Goal: Information Seeking & Learning: Learn about a topic

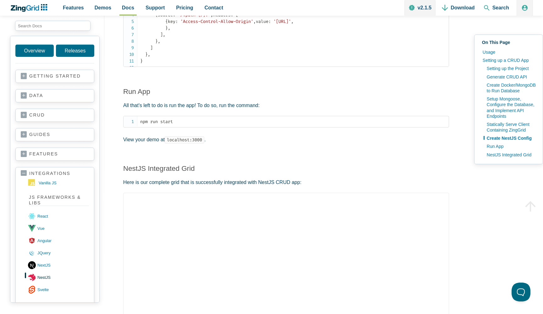
scroll to position [2199, 0]
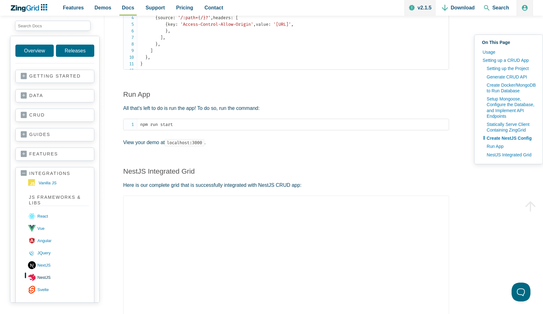
drag, startPoint x: 136, startPoint y: 54, endPoint x: 258, endPoint y: 229, distance: 214.0
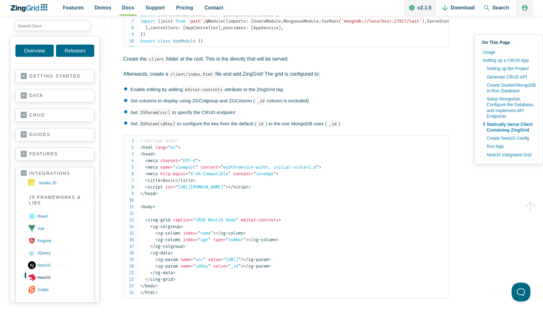
scroll to position [1843, 0]
drag, startPoint x: 173, startPoint y: 145, endPoint x: 300, endPoint y: 152, distance: 127.7
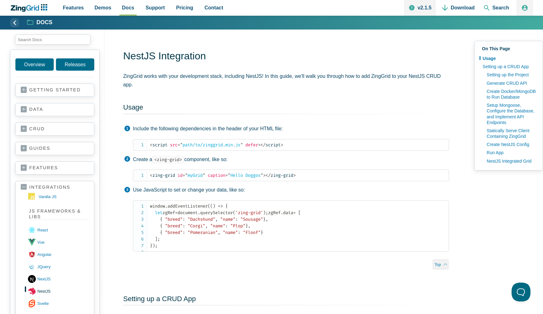
scroll to position [0, 0]
click at [107, 9] on span "Demos" at bounding box center [103, 7] width 17 height 8
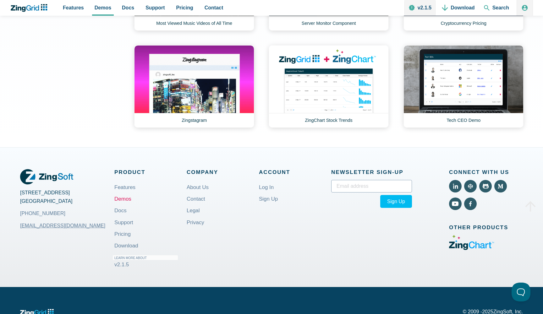
scroll to position [858, 0]
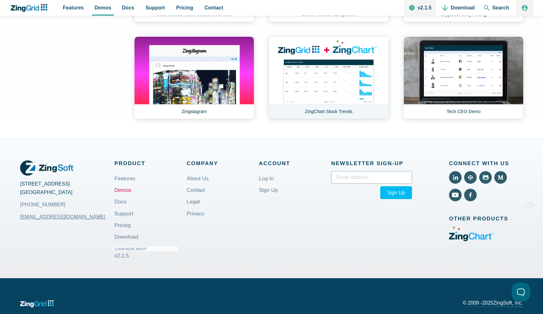
click at [324, 107] on link "ZingChart Stock Trends" at bounding box center [329, 77] width 120 height 83
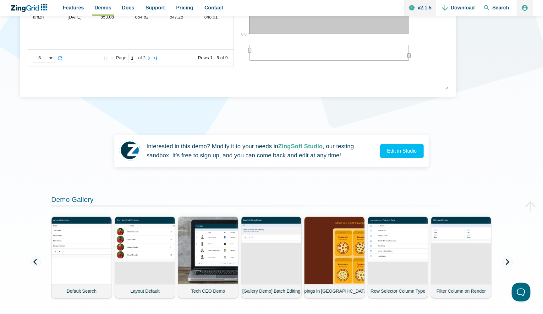
scroll to position [235, 0]
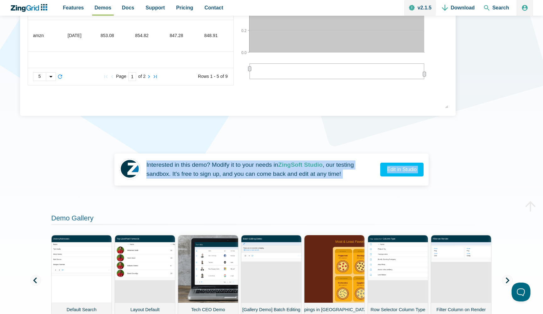
drag, startPoint x: 189, startPoint y: 167, endPoint x: 266, endPoint y: 188, distance: 79.8
click at [266, 188] on div "ZingChart Stock Trends 108 of 124 This demo shows off the interaction between Z…" at bounding box center [271, 73] width 503 height 556
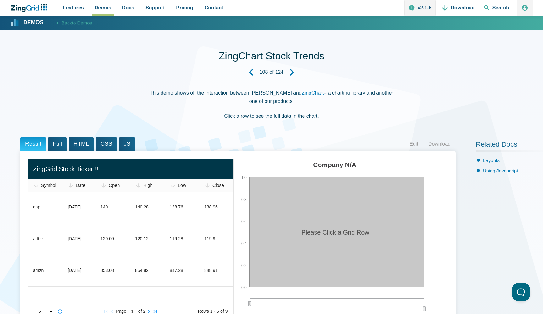
scroll to position [0, 0]
click at [188, 8] on span "Pricing" at bounding box center [184, 7] width 17 height 8
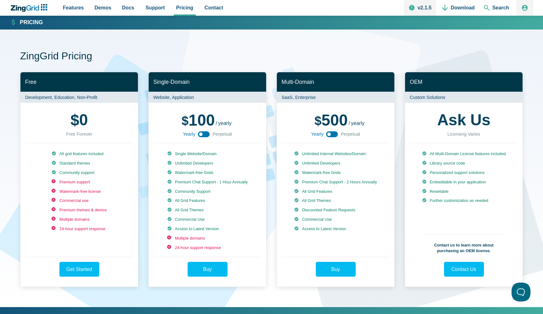
click at [203, 132] on use "App Content" at bounding box center [204, 134] width 12 height 6
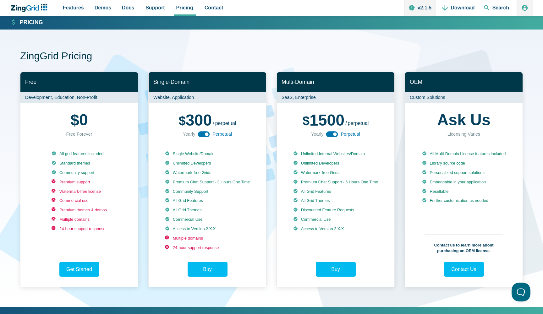
click at [203, 132] on use "App Content" at bounding box center [204, 134] width 12 height 6
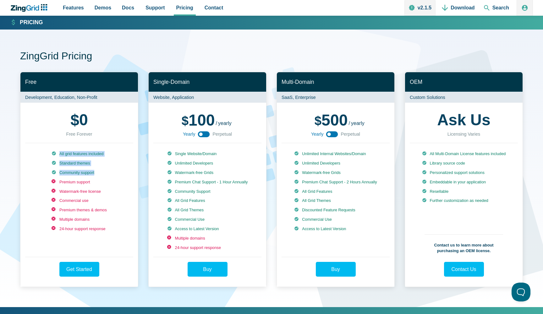
drag, startPoint x: 100, startPoint y: 172, endPoint x: 54, endPoint y: 152, distance: 50.0
click at [54, 152] on ul "All grid features included Standard themes Community support Premium support Wa…" at bounding box center [79, 201] width 55 height 100
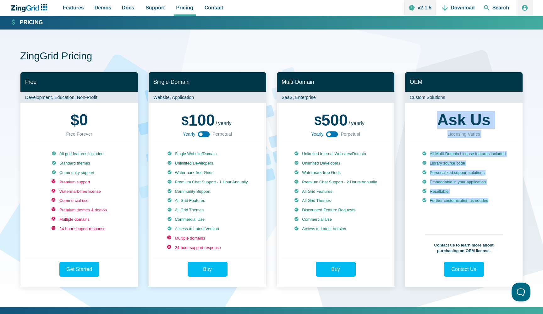
drag, startPoint x: 444, startPoint y: 120, endPoint x: 470, endPoint y: 218, distance: 101.7
click at [470, 218] on div "Ask Us Licensing Varies All Multi-Domain License features included Library sour…" at bounding box center [464, 195] width 118 height 184
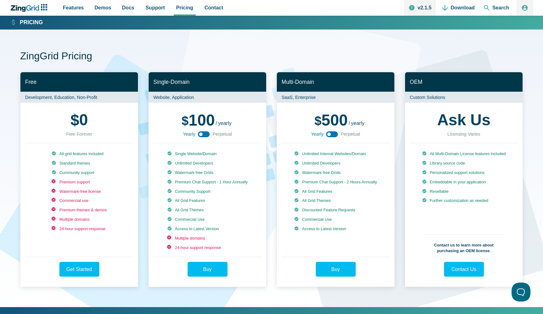
click at [165, 44] on div "ZingGrid Pricing Free Development, Education, Non-Profit $ 0 Free Forever All g…" at bounding box center [271, 169] width 503 height 278
click at [44, 7] on icon "ZingChart Logo. Click to return to the homepage" at bounding box center [45, 7] width 4 height 2
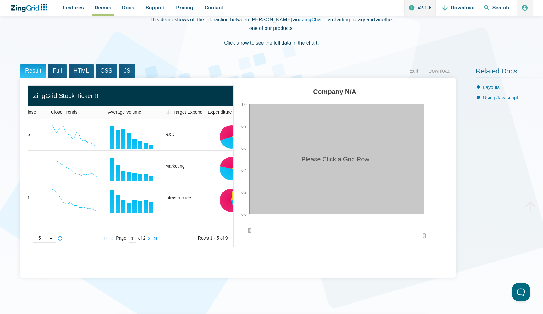
scroll to position [0, 214]
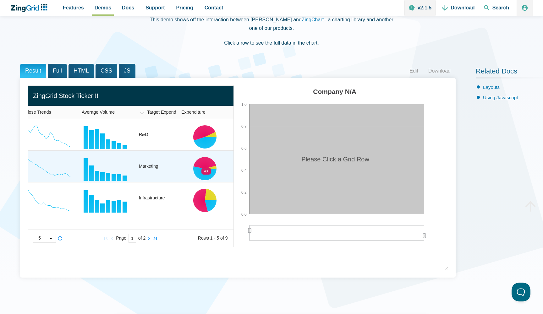
click at [181, 182] on area "App Content" at bounding box center [181, 182] width 0 height 0
click at [214, 169] on img "App Content" at bounding box center [204, 166] width 47 height 31
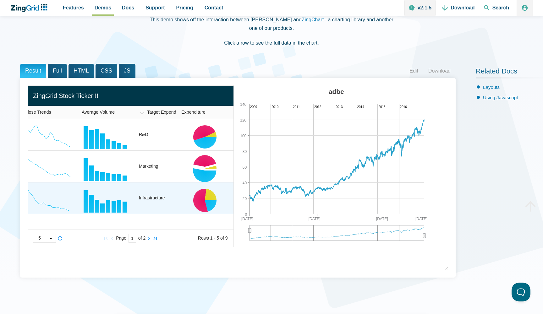
click at [210, 183] on img "App Content" at bounding box center [204, 198] width 47 height 31
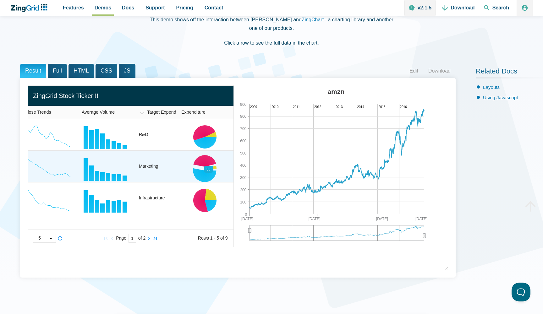
click at [181, 182] on area "App Content" at bounding box center [181, 182] width 0 height 0
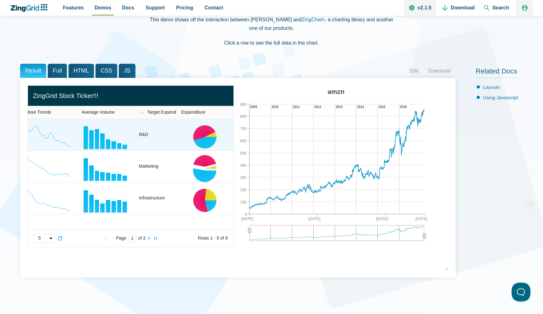
click at [205, 125] on img "App Content" at bounding box center [204, 134] width 47 height 31
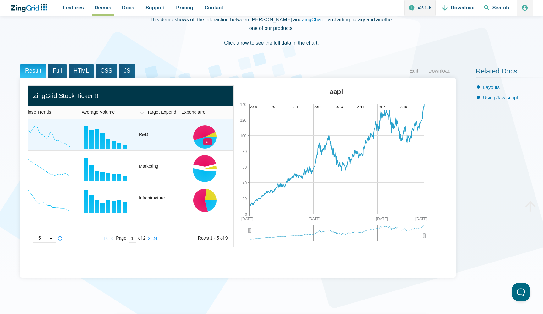
click at [181, 150] on area "App Content" at bounding box center [181, 150] width 0 height 0
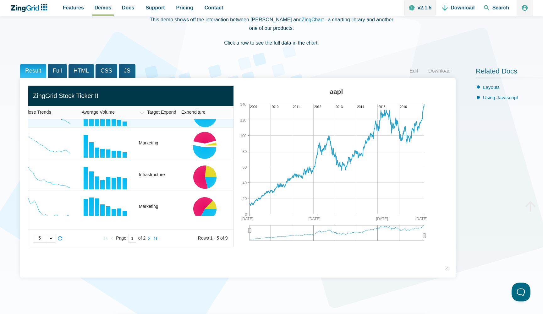
scroll to position [34, 214]
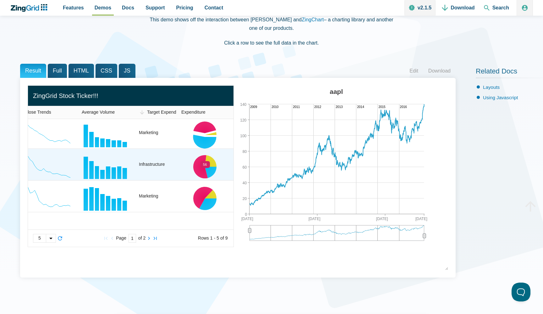
click at [181, 180] on area "App Content" at bounding box center [181, 180] width 0 height 0
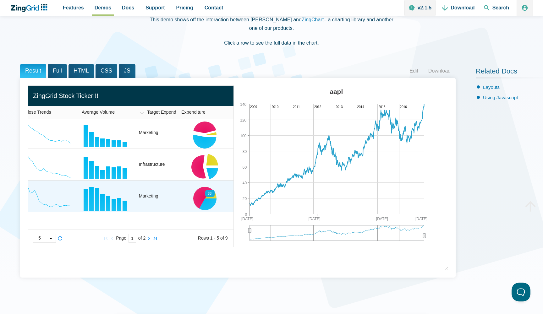
click at [181, 212] on area "App Content" at bounding box center [181, 212] width 0 height 0
